Goal: Check status

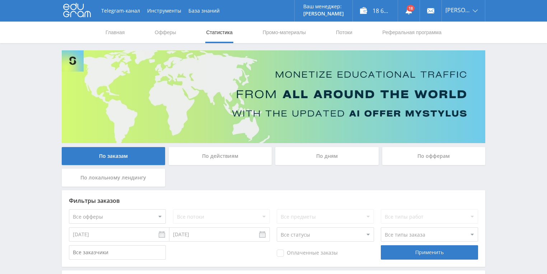
scroll to position [57, 0]
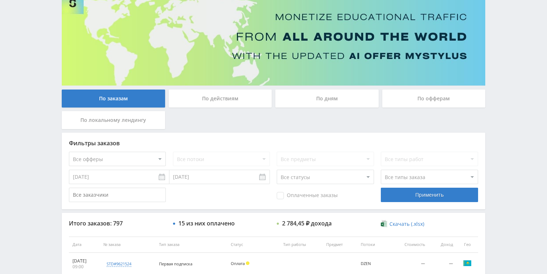
click at [232, 102] on div "По действиям" at bounding box center [220, 98] width 103 height 18
click at [0, 0] on input "По действиям" at bounding box center [0, 0] width 0 height 0
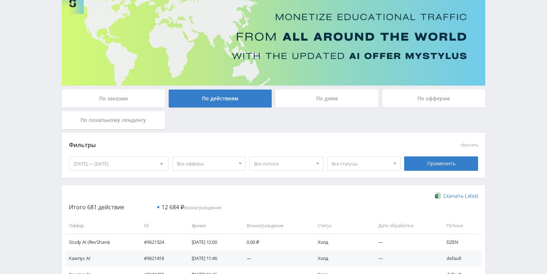
click at [315, 100] on div "По дням" at bounding box center [326, 98] width 103 height 18
click at [0, 0] on input "По дням" at bounding box center [0, 0] width 0 height 0
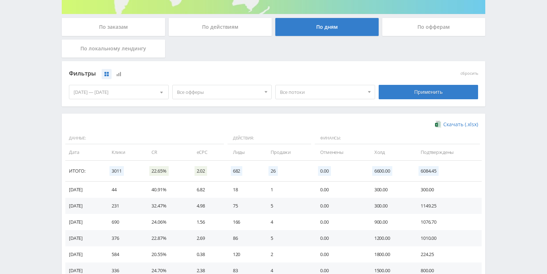
scroll to position [172, 0]
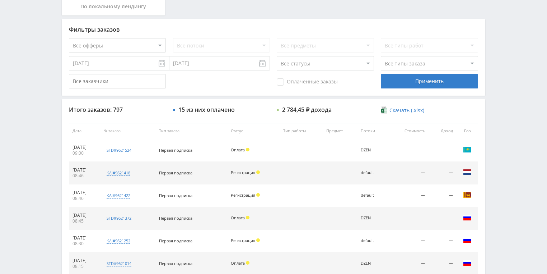
scroll to position [201, 0]
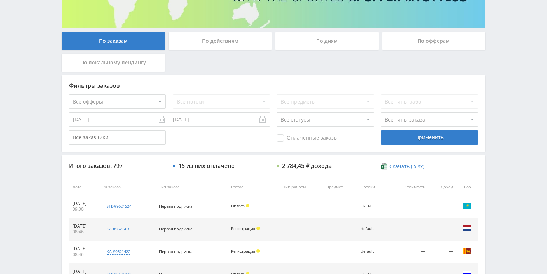
click at [204, 40] on div "По действиям" at bounding box center [220, 41] width 103 height 18
click at [0, 0] on input "По действиям" at bounding box center [0, 0] width 0 height 0
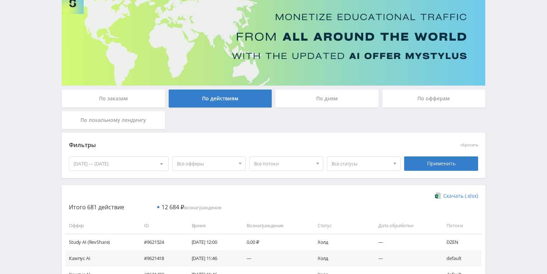
click at [309, 105] on div "По дням" at bounding box center [326, 98] width 103 height 18
click at [0, 0] on input "По дням" at bounding box center [0, 0] width 0 height 0
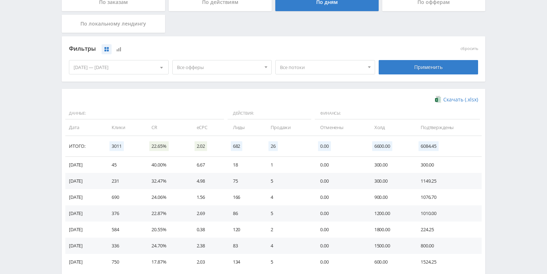
scroll to position [144, 0]
